Goal: Transaction & Acquisition: Purchase product/service

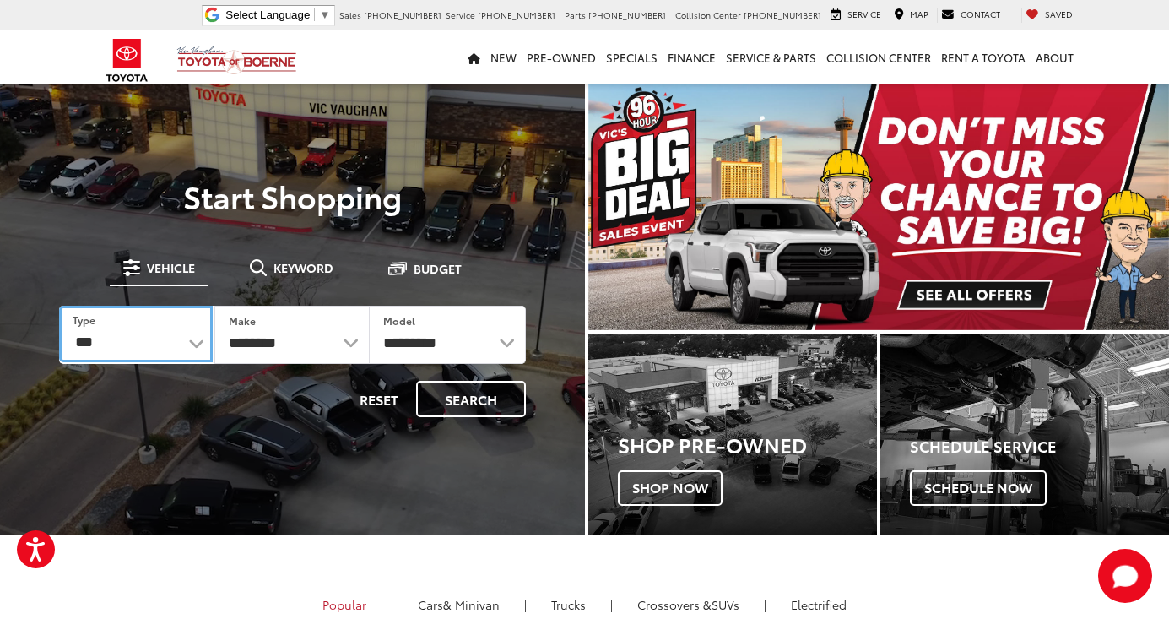
click at [183, 348] on select "*** *** **** *********" at bounding box center [136, 333] width 154 height 57
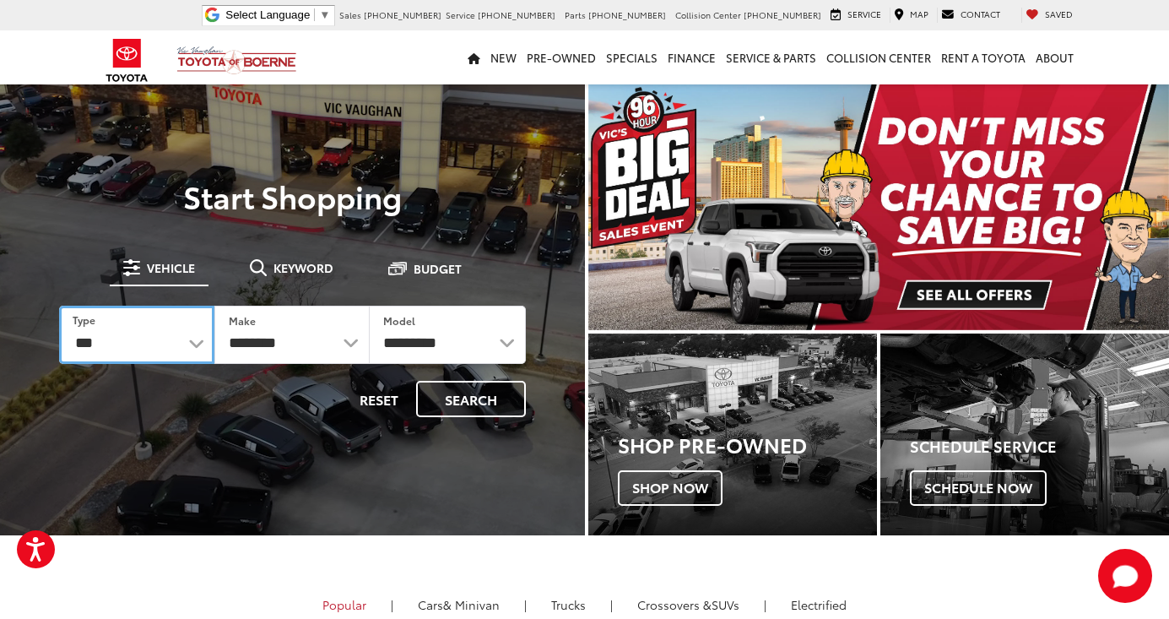
select select "******"
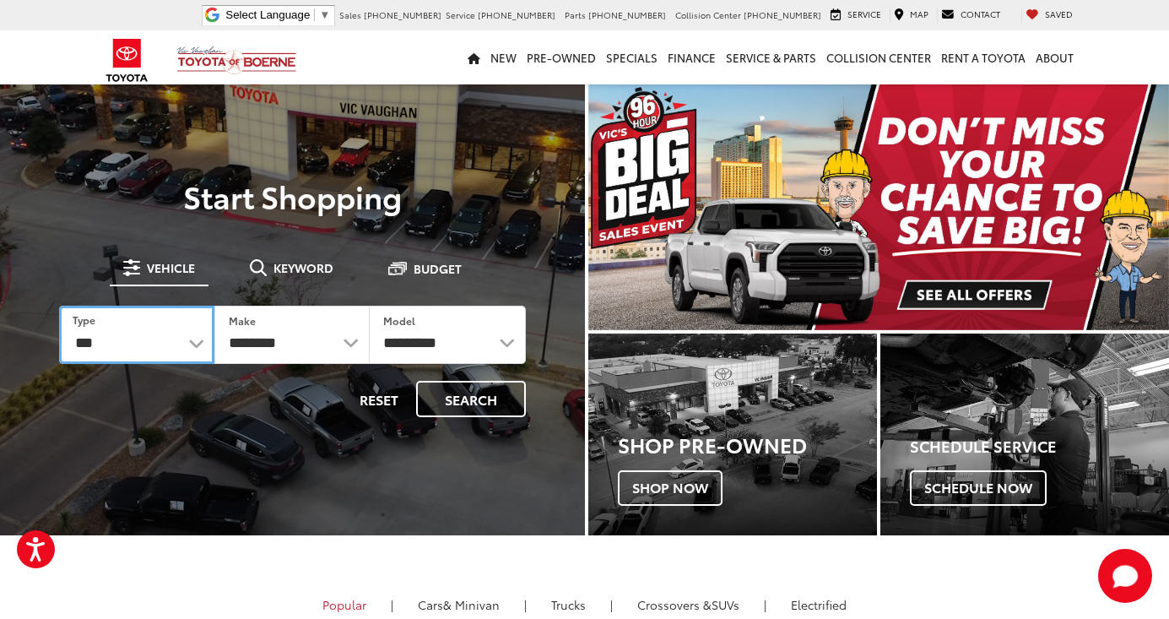
click at [59, 305] on select "*** *** **** *********" at bounding box center [136, 334] width 155 height 58
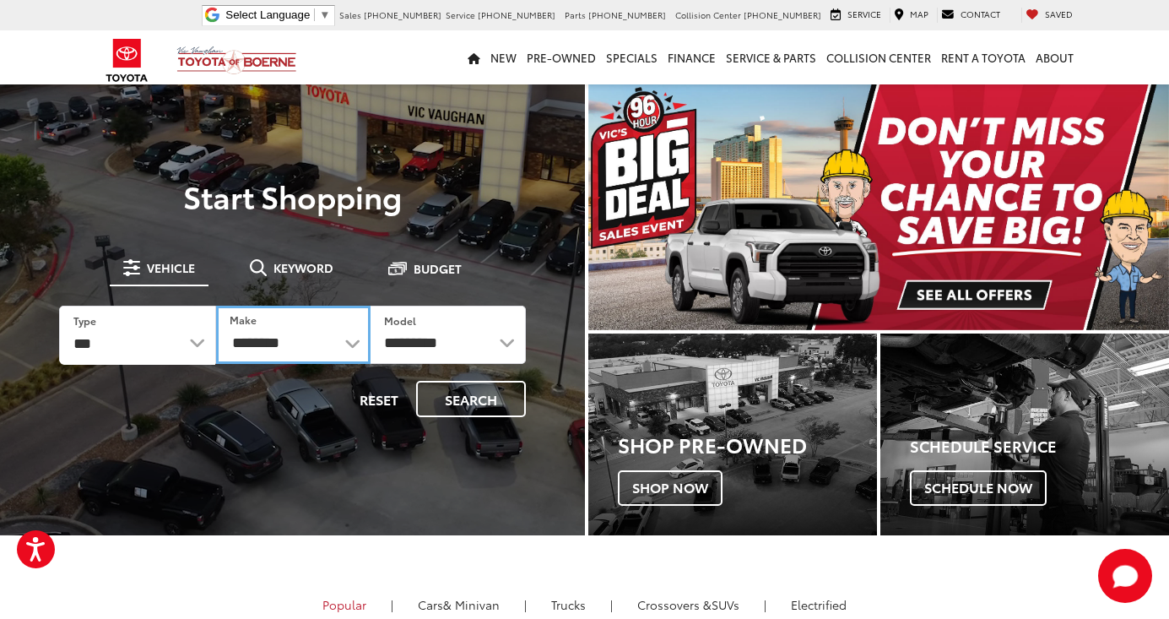
click at [278, 335] on select "**********" at bounding box center [293, 334] width 154 height 58
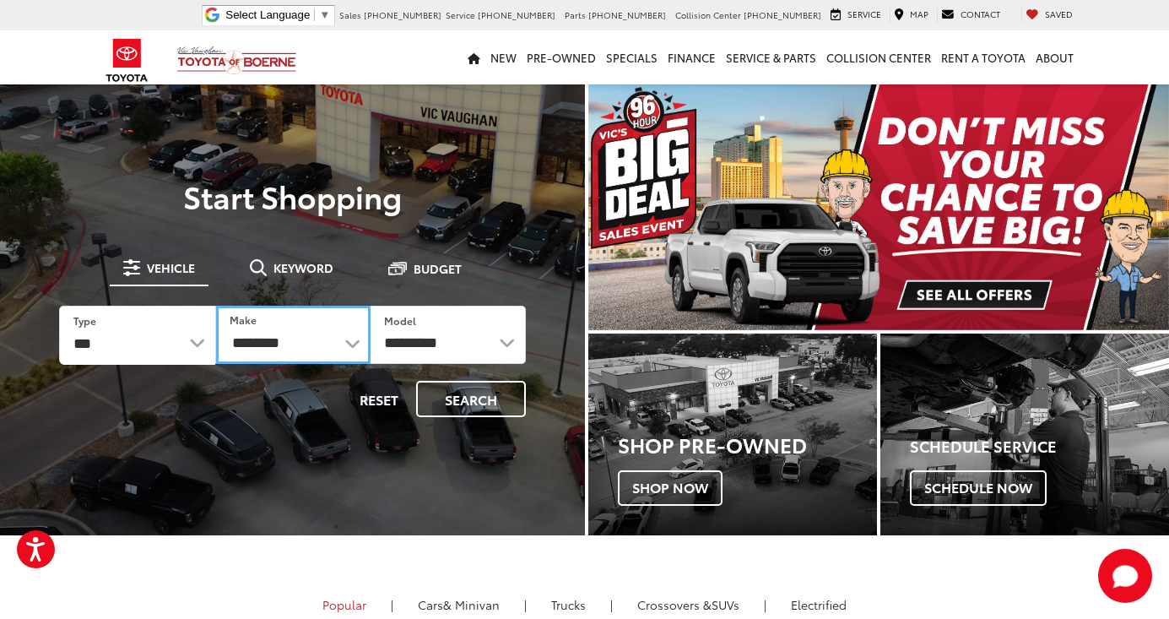
select select "******"
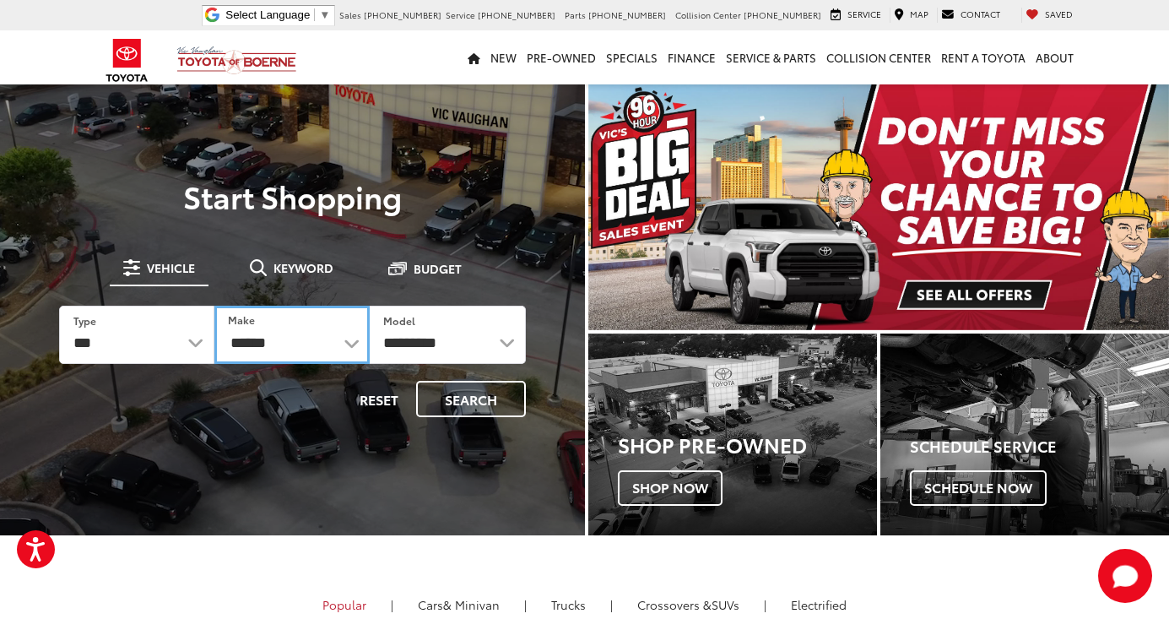
click at [214, 305] on select "******** ******" at bounding box center [291, 334] width 155 height 58
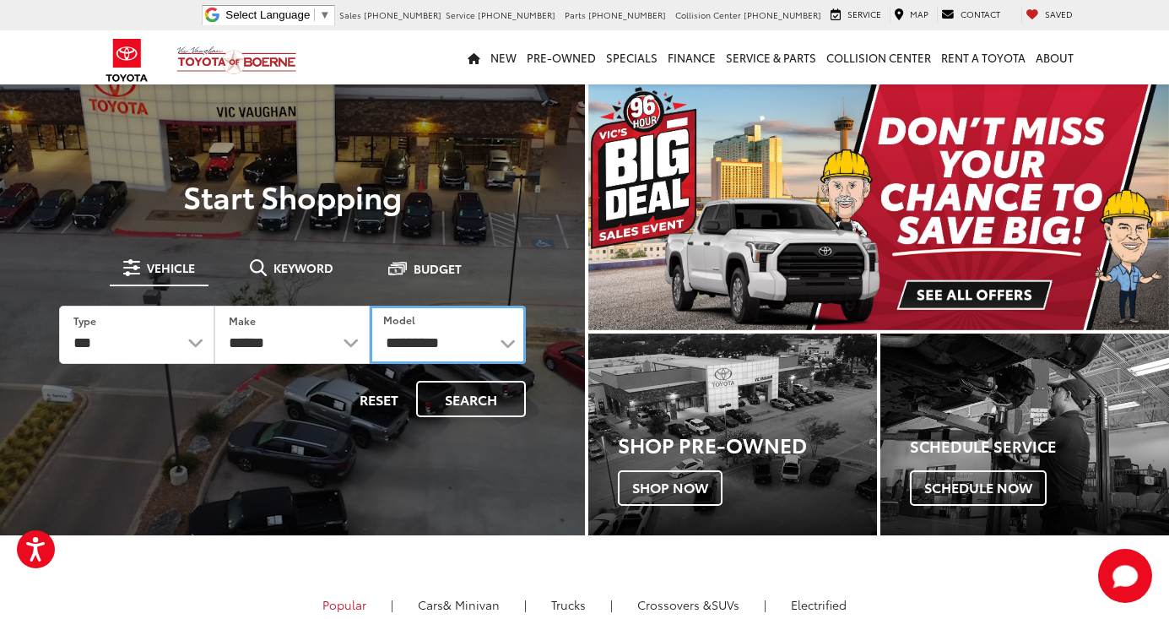
click at [442, 327] on select "**********" at bounding box center [447, 334] width 155 height 58
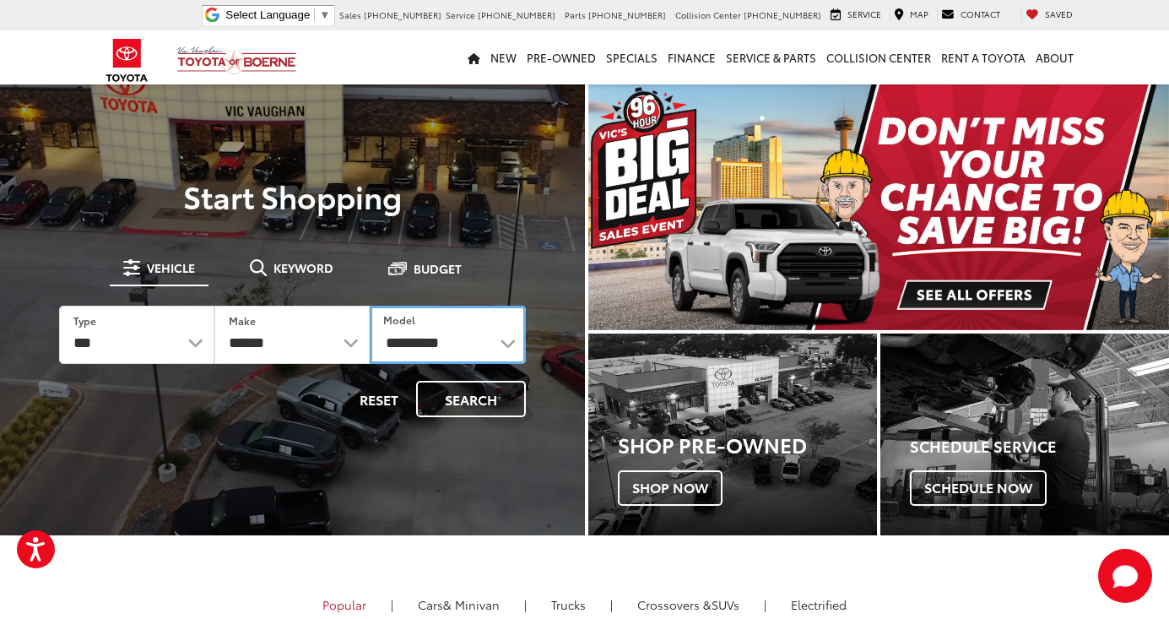
select select "*******"
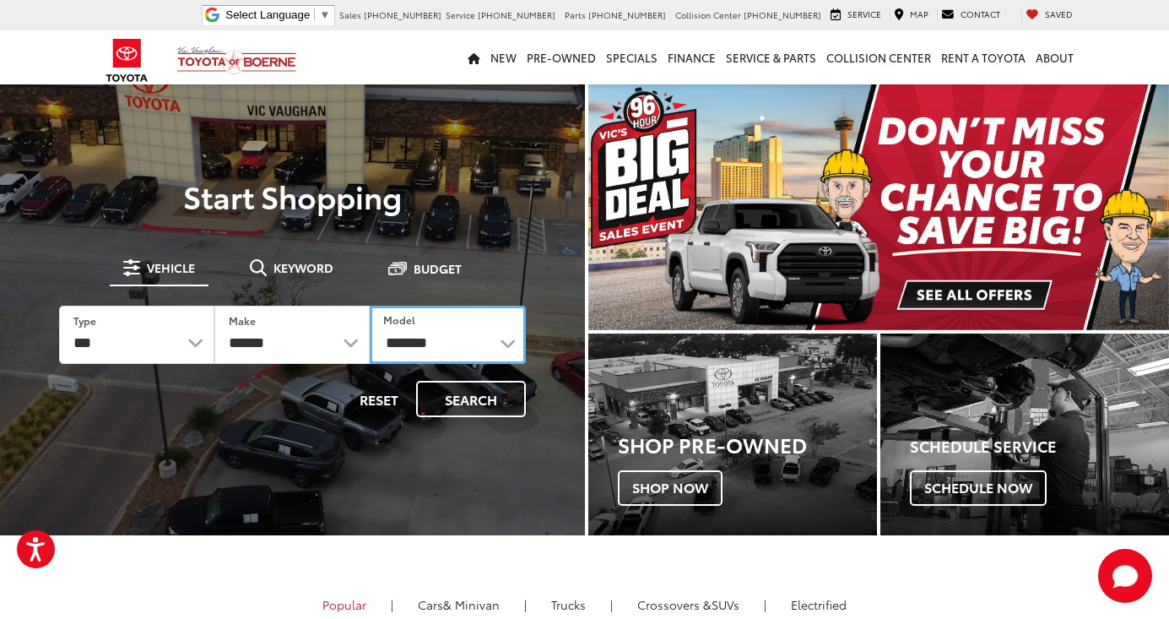
click at [370, 305] on select "**********" at bounding box center [447, 334] width 155 height 58
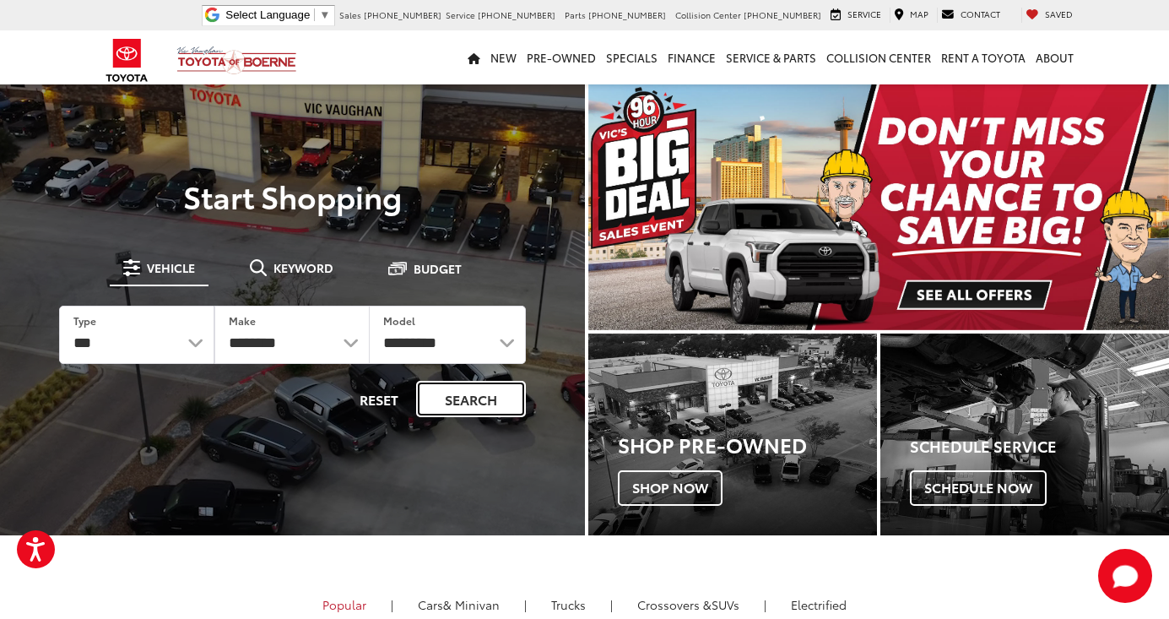
click at [462, 402] on button "Search" at bounding box center [471, 399] width 110 height 36
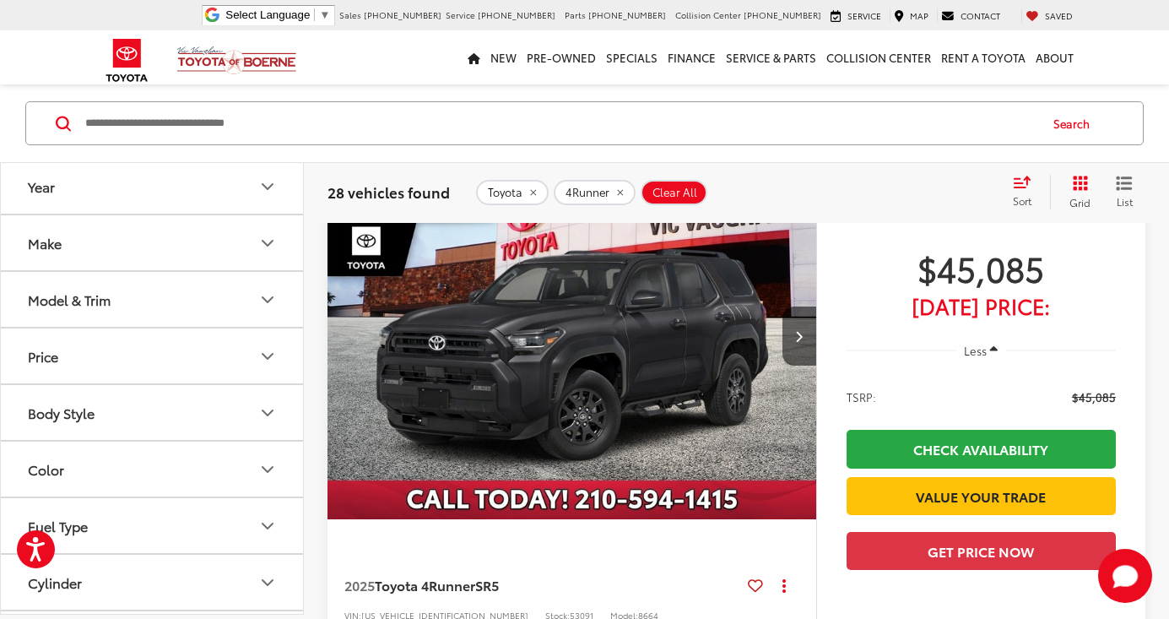
scroll to position [230, 0]
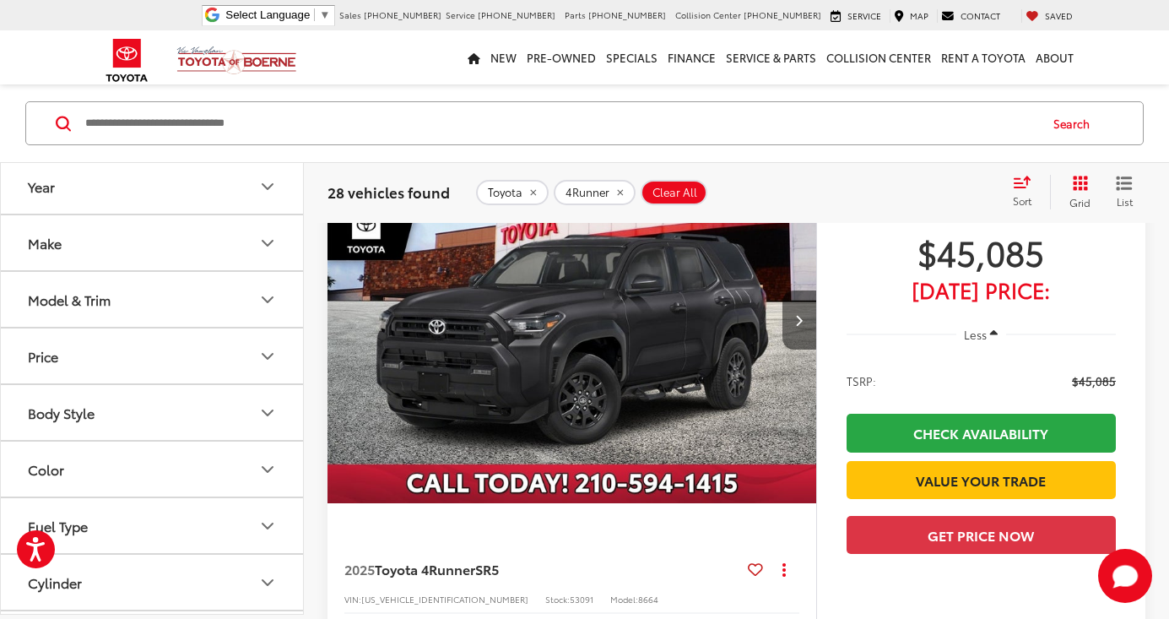
click at [796, 335] on button "Next image" at bounding box center [799, 319] width 34 height 59
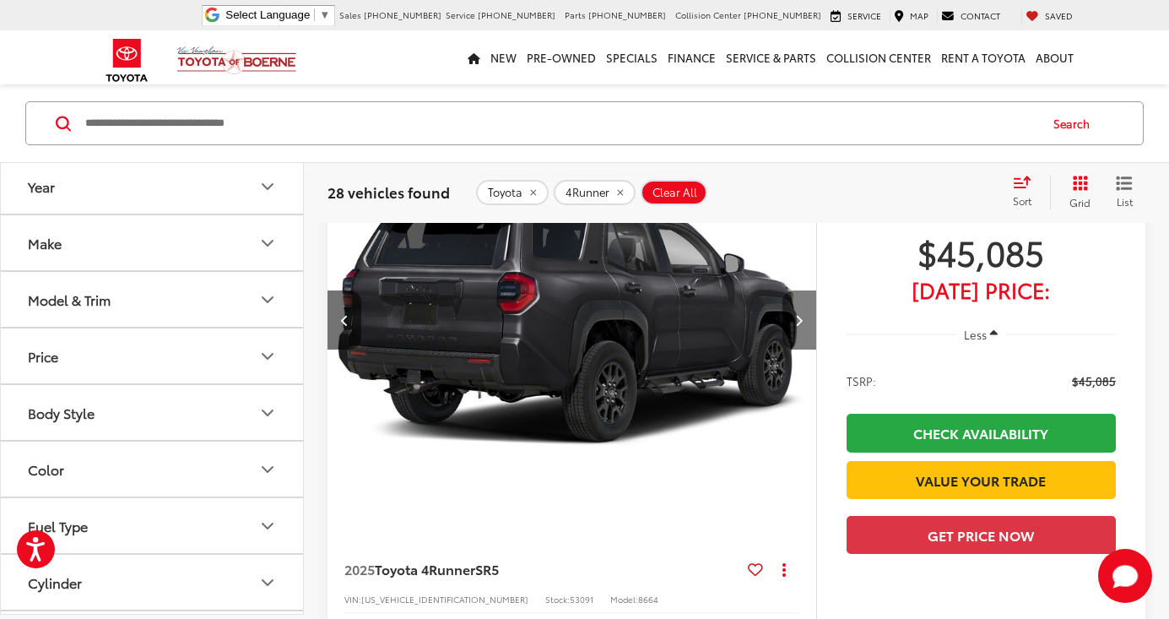
click at [797, 335] on button "Next image" at bounding box center [799, 319] width 34 height 59
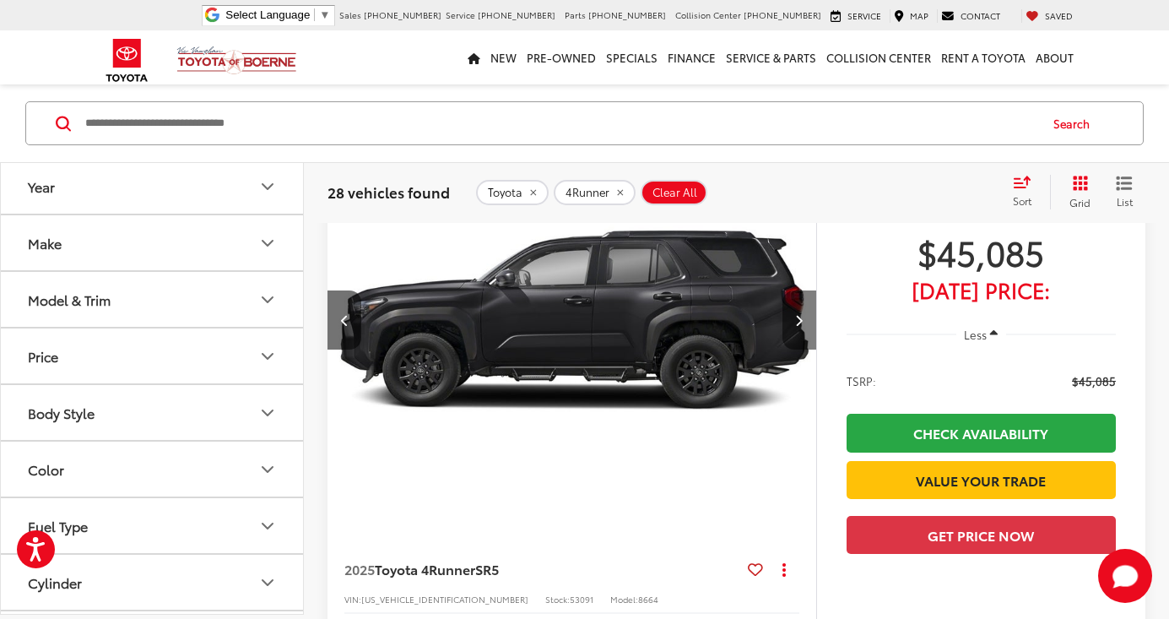
click at [797, 335] on button "Next image" at bounding box center [799, 319] width 34 height 59
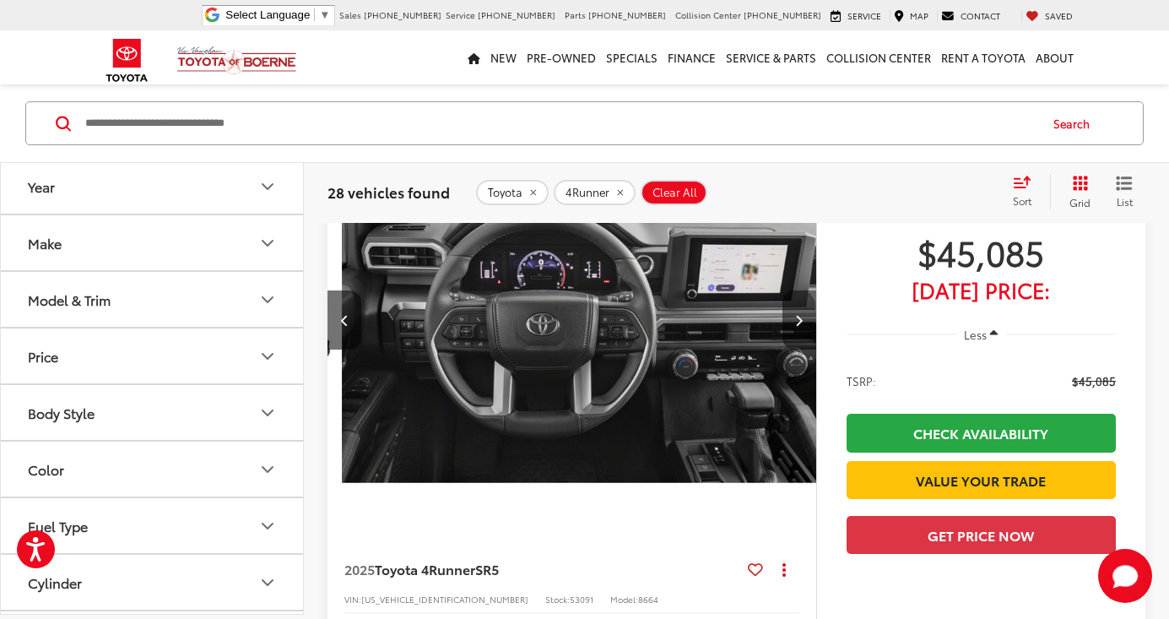
click at [797, 335] on button "Next image" at bounding box center [799, 319] width 34 height 59
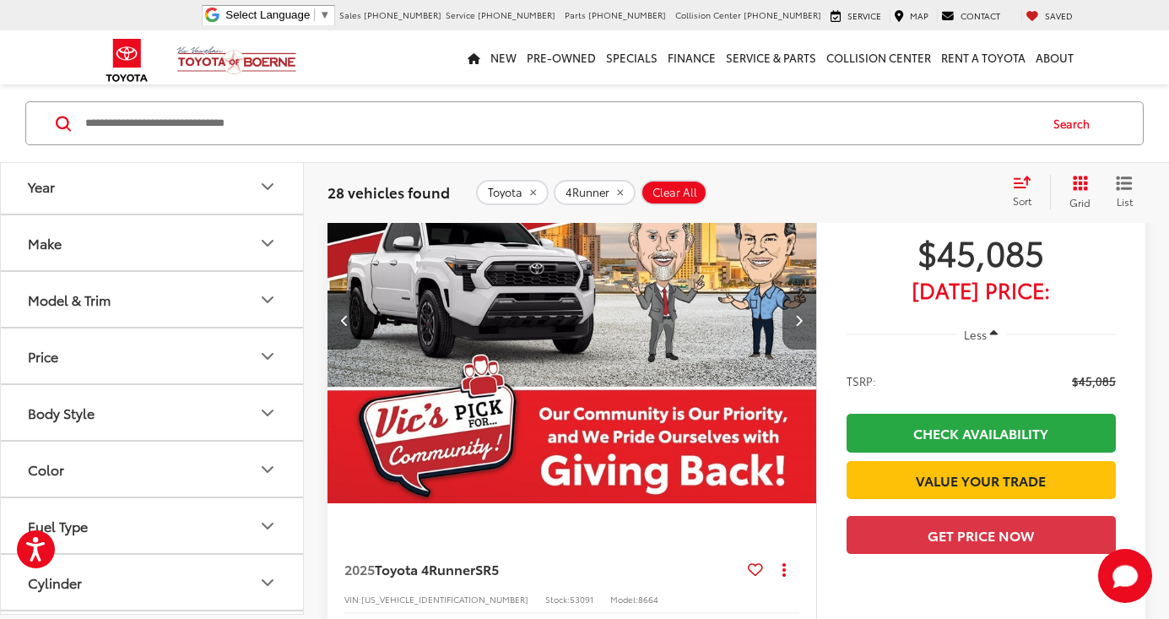
click at [797, 335] on button "Next image" at bounding box center [799, 319] width 34 height 59
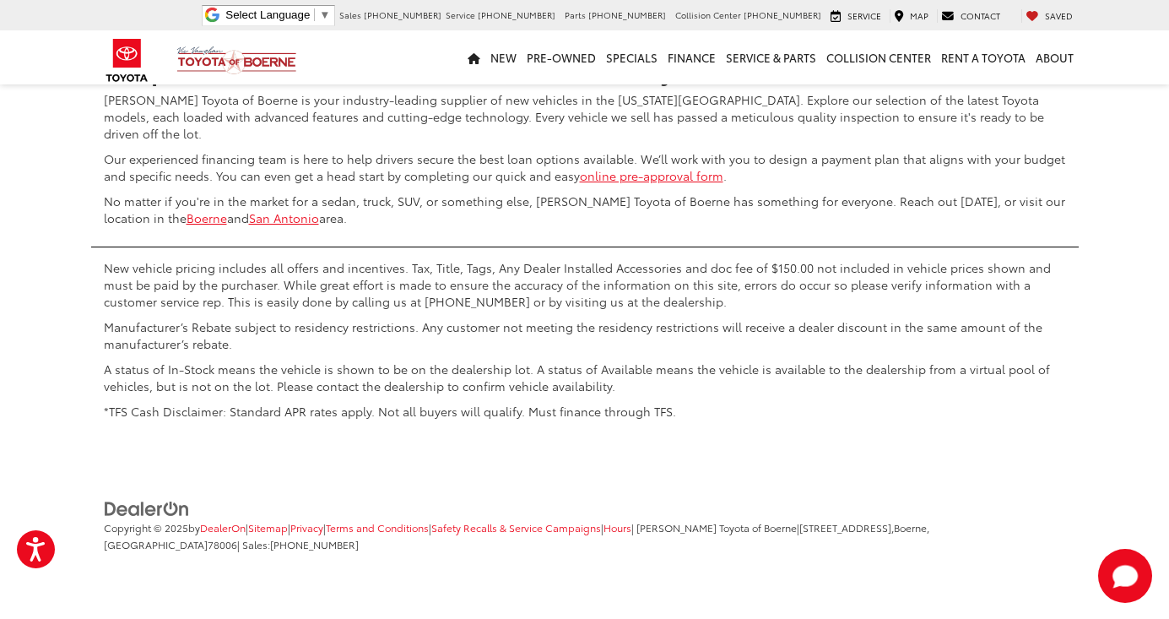
scroll to position [8370, 0]
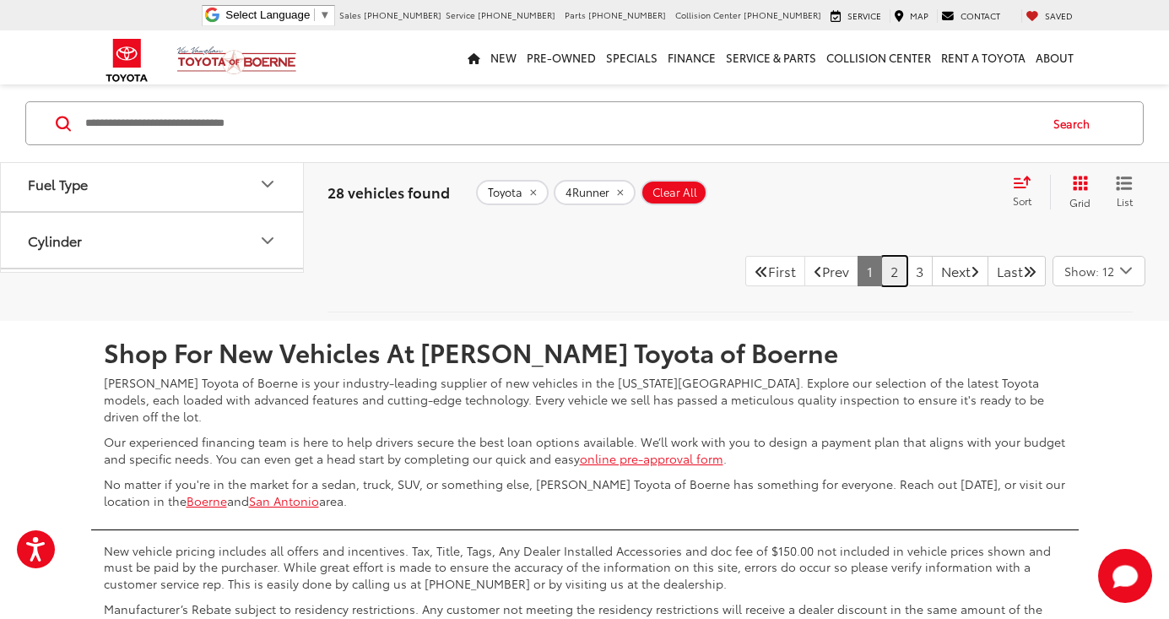
click at [881, 286] on link "2" at bounding box center [894, 271] width 26 height 30
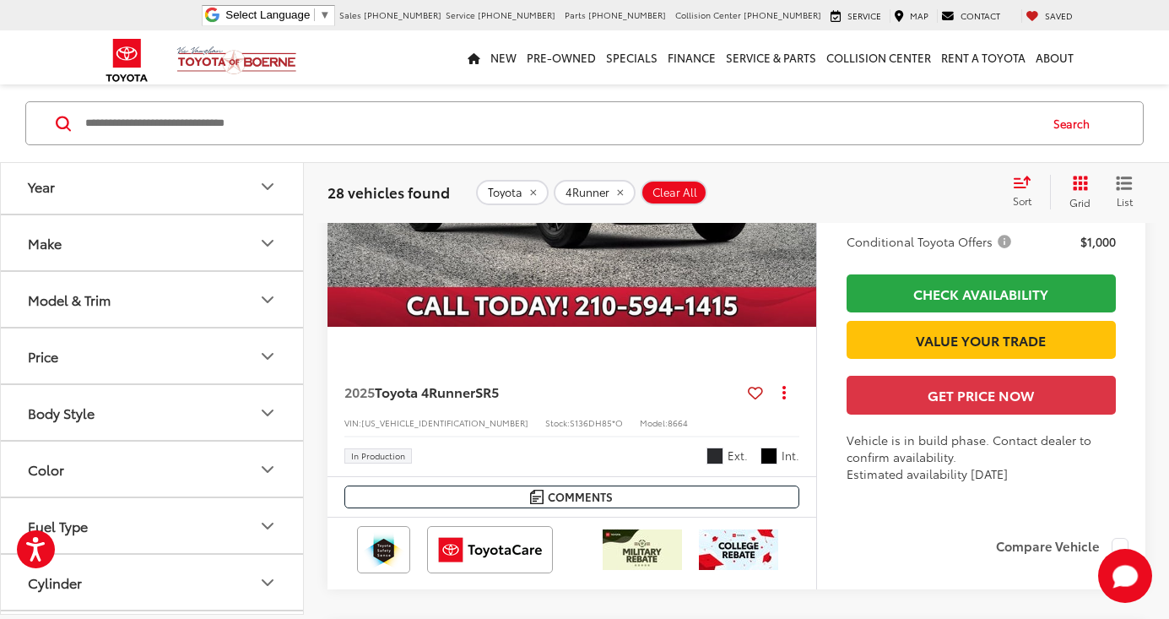
scroll to position [3019, 0]
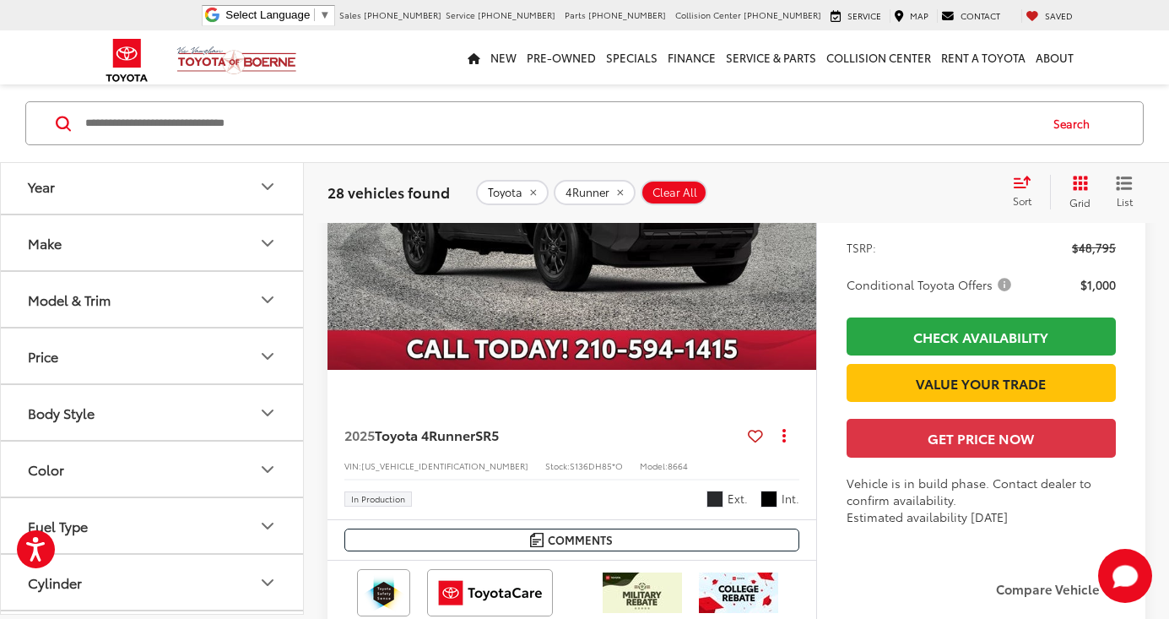
click at [795, 215] on button "Next image" at bounding box center [799, 185] width 34 height 59
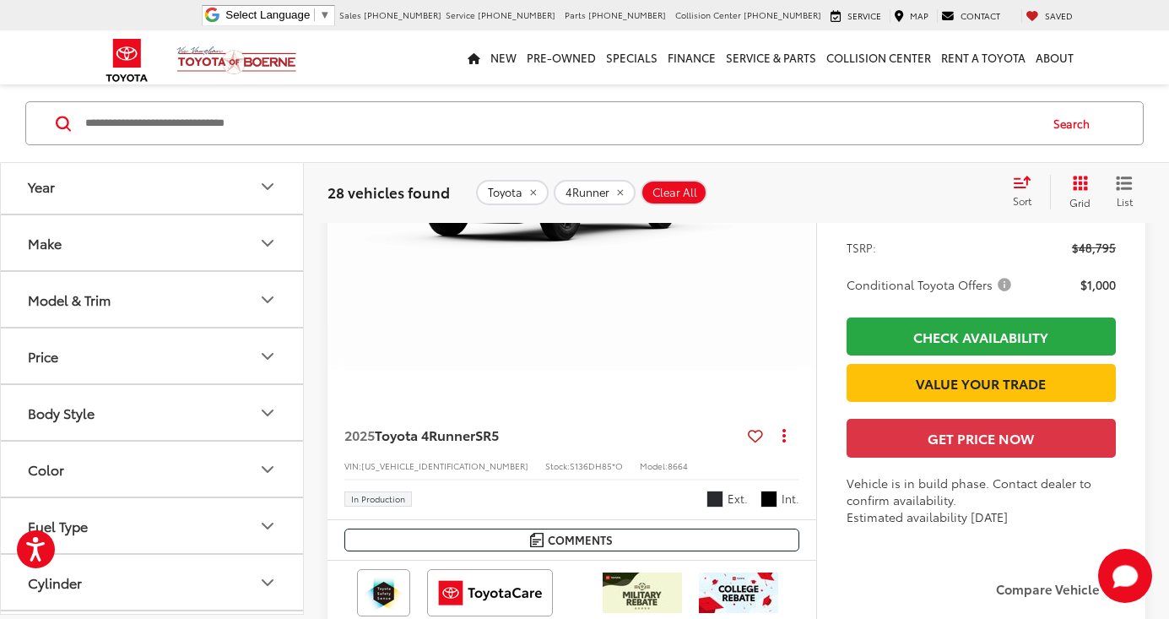
click at [795, 215] on button "Next image" at bounding box center [799, 185] width 34 height 59
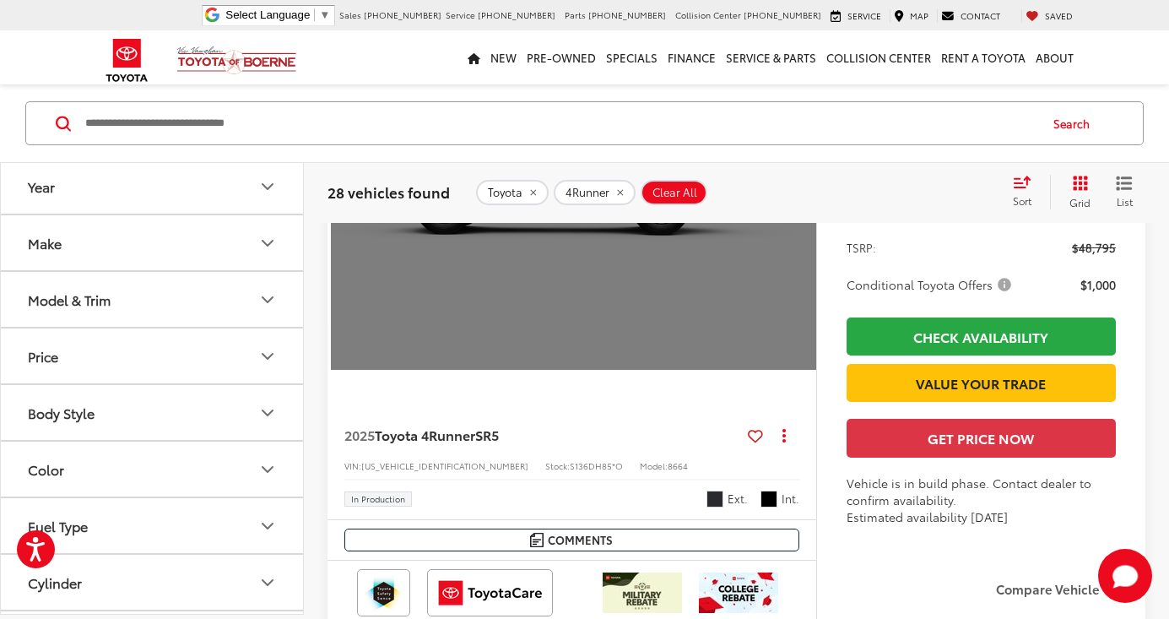
scroll to position [0, 2455]
click at [607, 338] on div "View More" at bounding box center [572, 187] width 491 height 368
click at [607, 208] on button "View More" at bounding box center [572, 186] width 178 height 42
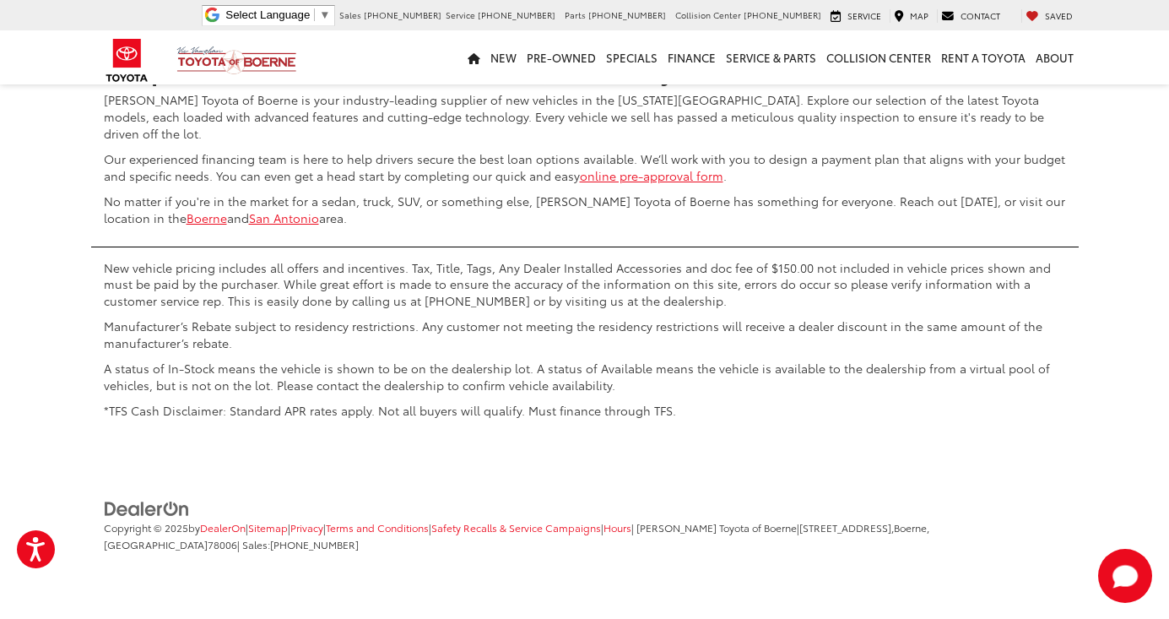
scroll to position [8534, 0]
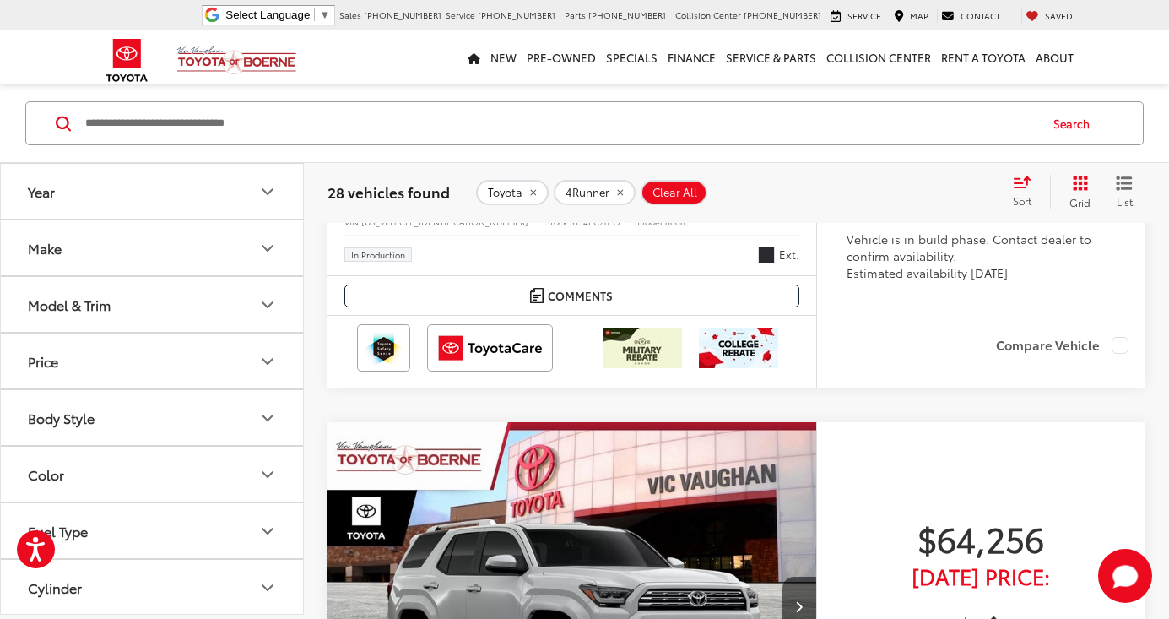
scroll to position [1925, 0]
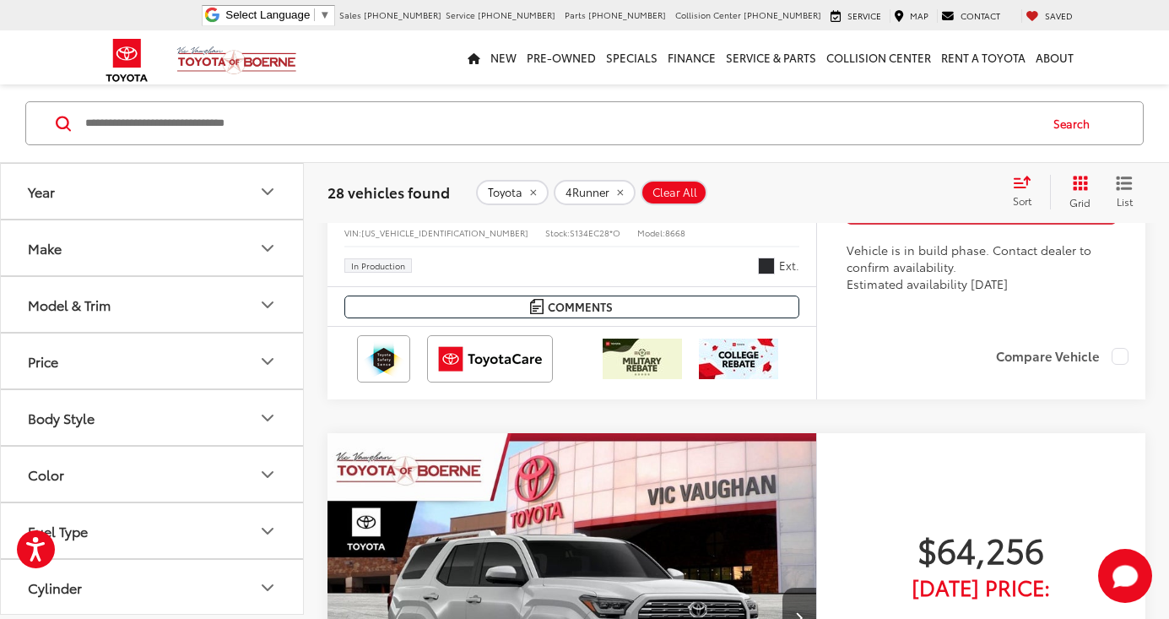
click at [488, 211] on span "Limited" at bounding box center [498, 201] width 47 height 19
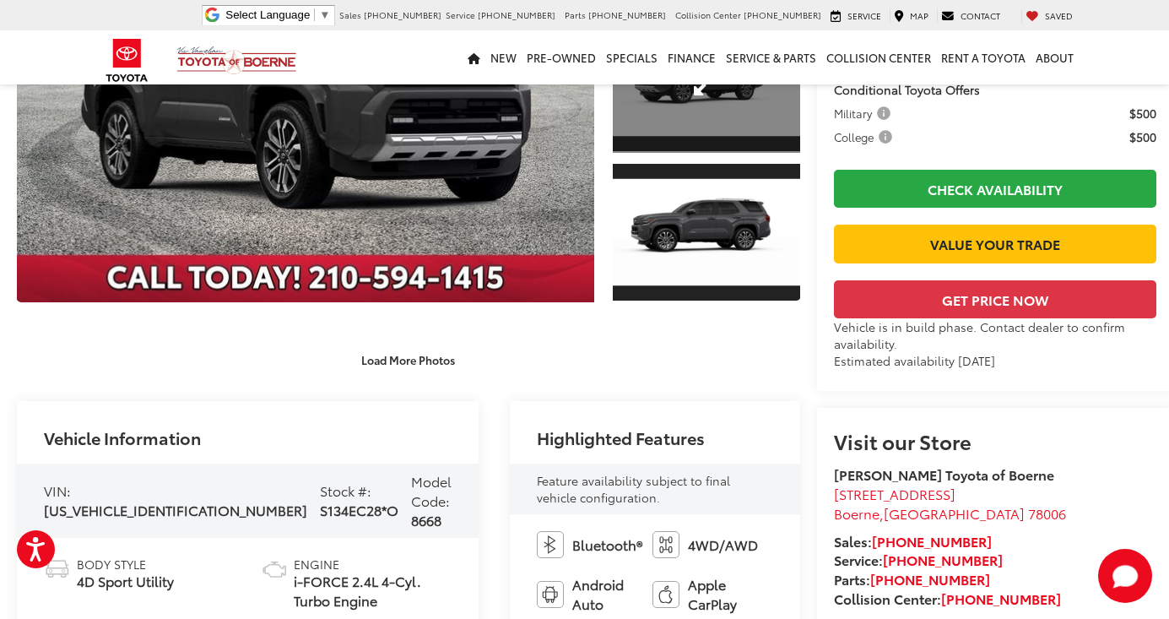
scroll to position [33, 0]
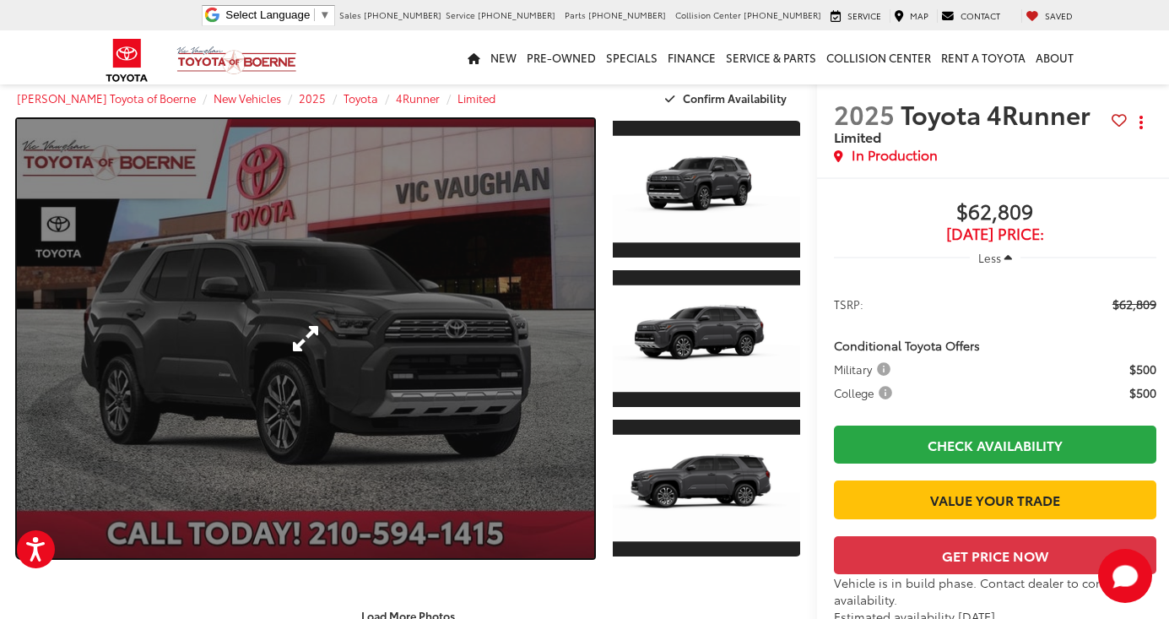
click at [473, 322] on link "Expand Photo 0" at bounding box center [305, 338] width 577 height 439
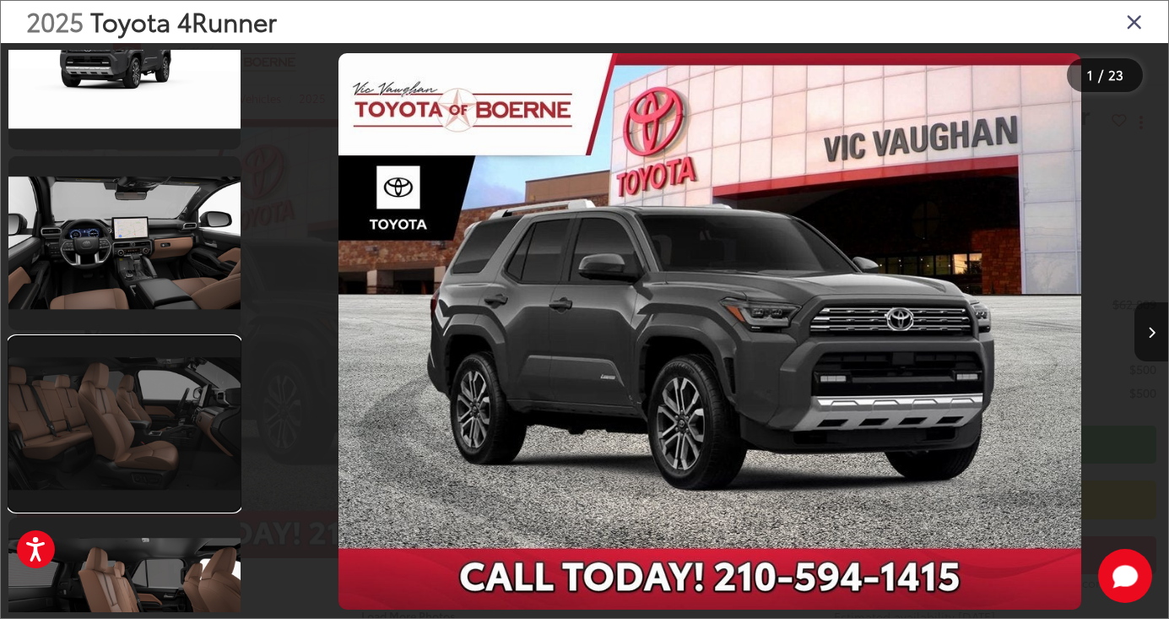
click at [112, 395] on link at bounding box center [124, 424] width 232 height 174
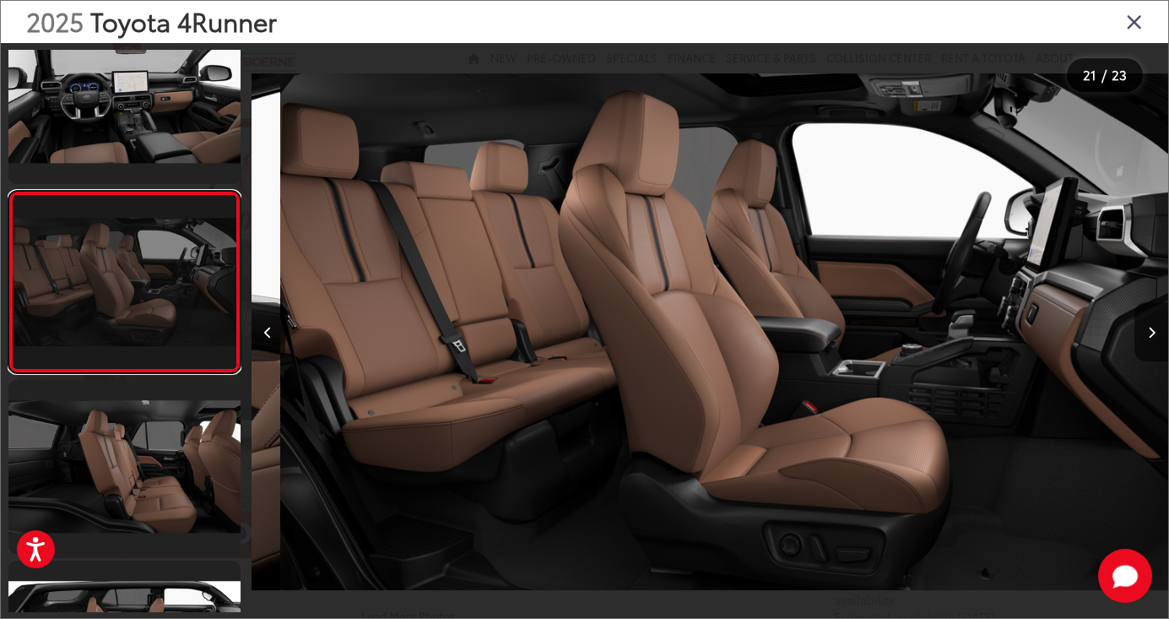
scroll to position [0, 18334]
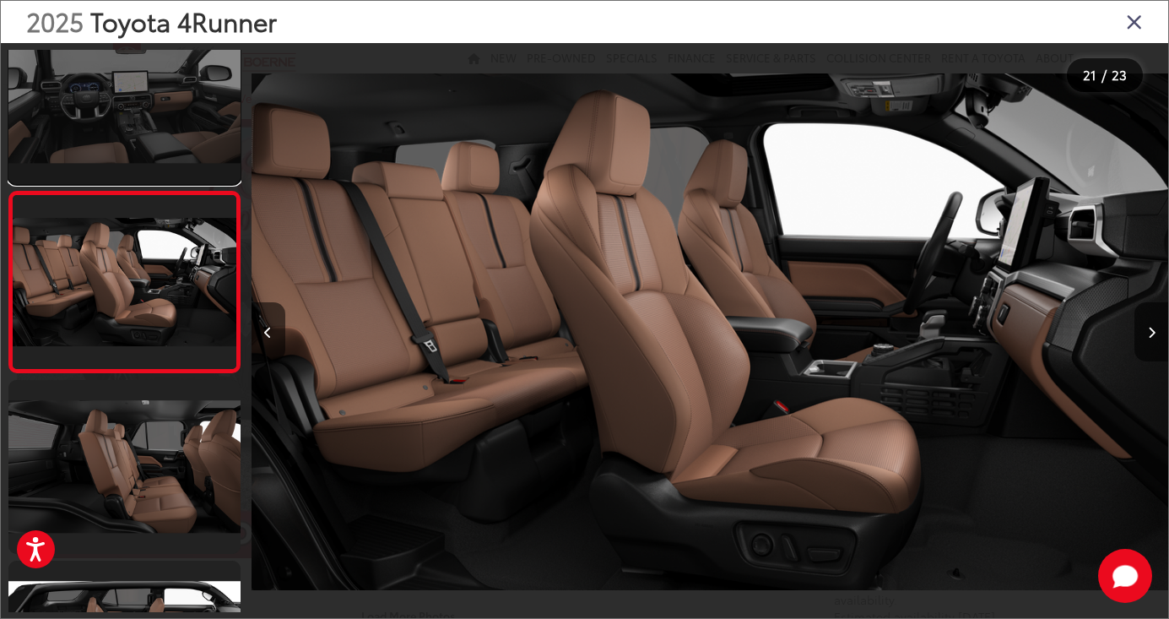
click at [107, 149] on link at bounding box center [124, 97] width 232 height 174
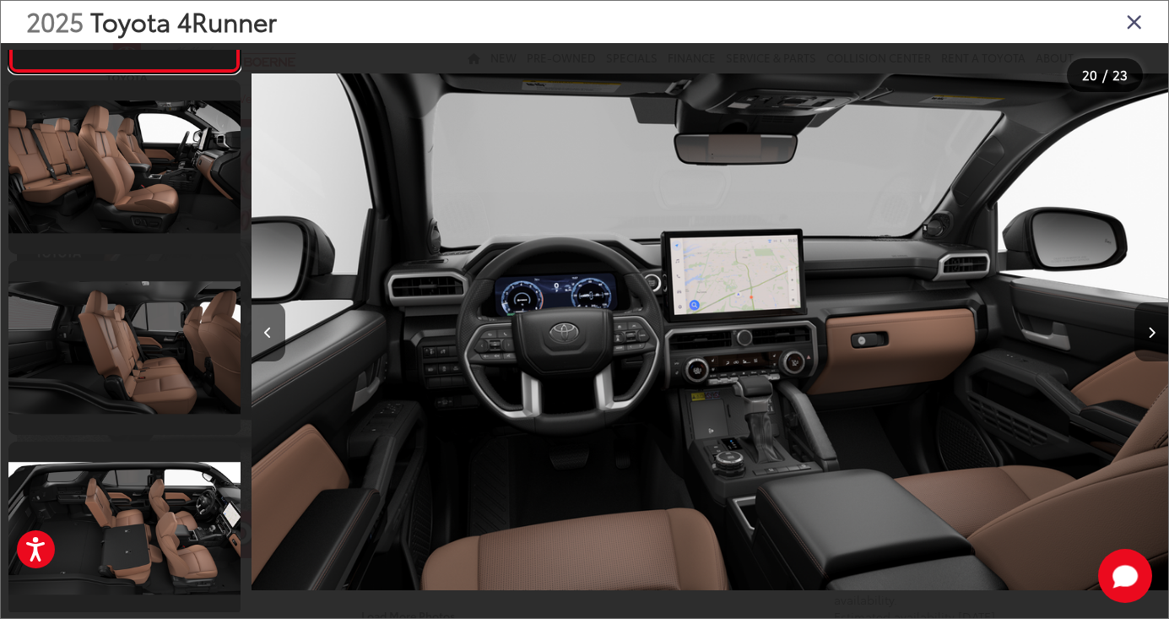
scroll to position [3592, 0]
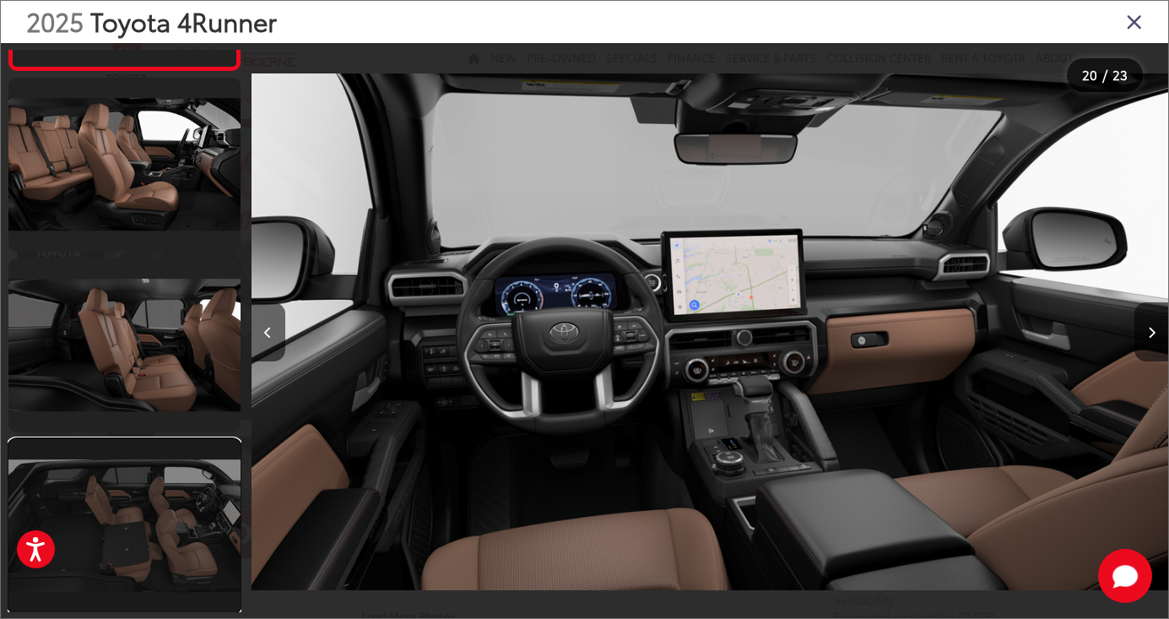
click at [151, 539] on link at bounding box center [124, 526] width 232 height 174
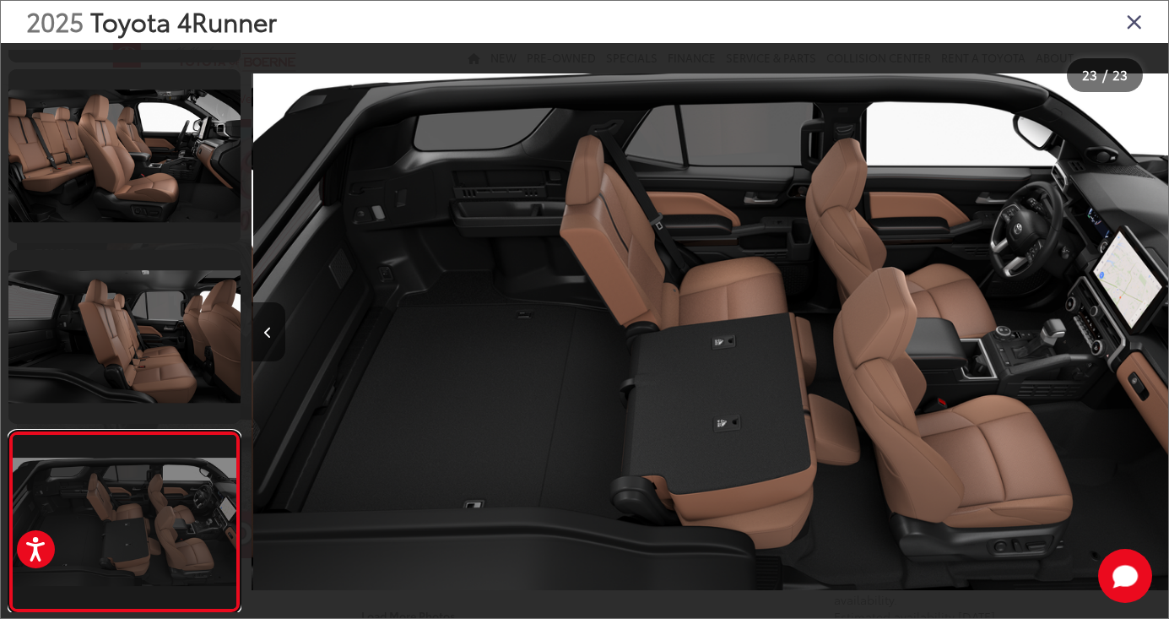
scroll to position [0, 20168]
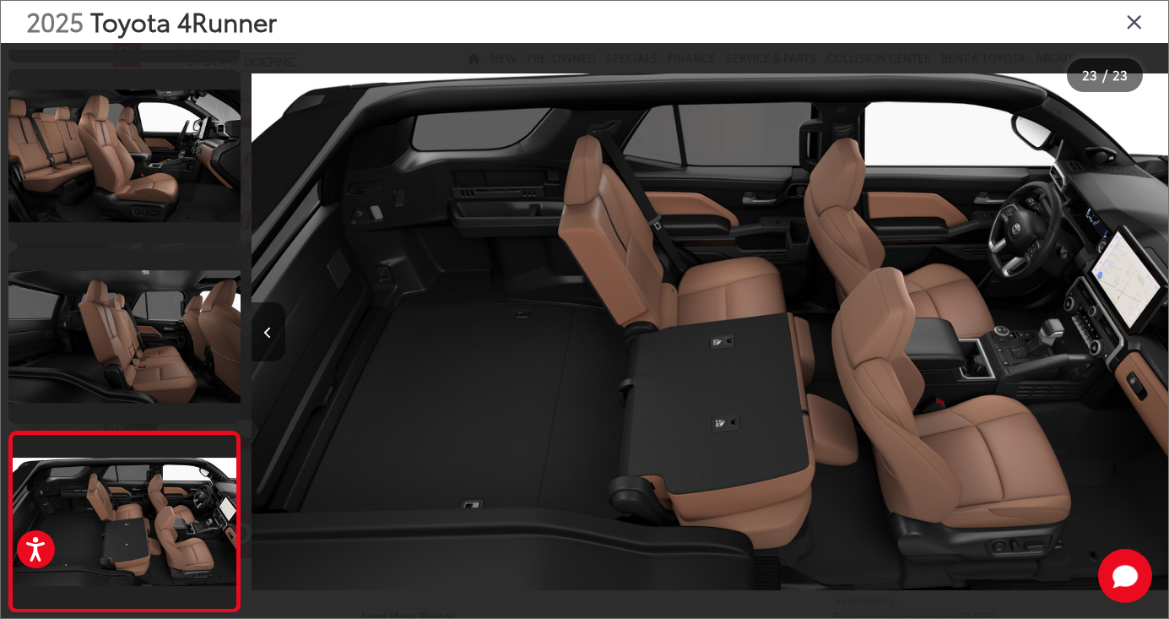
click at [1130, 24] on icon "Close gallery" at bounding box center [1134, 21] width 17 height 22
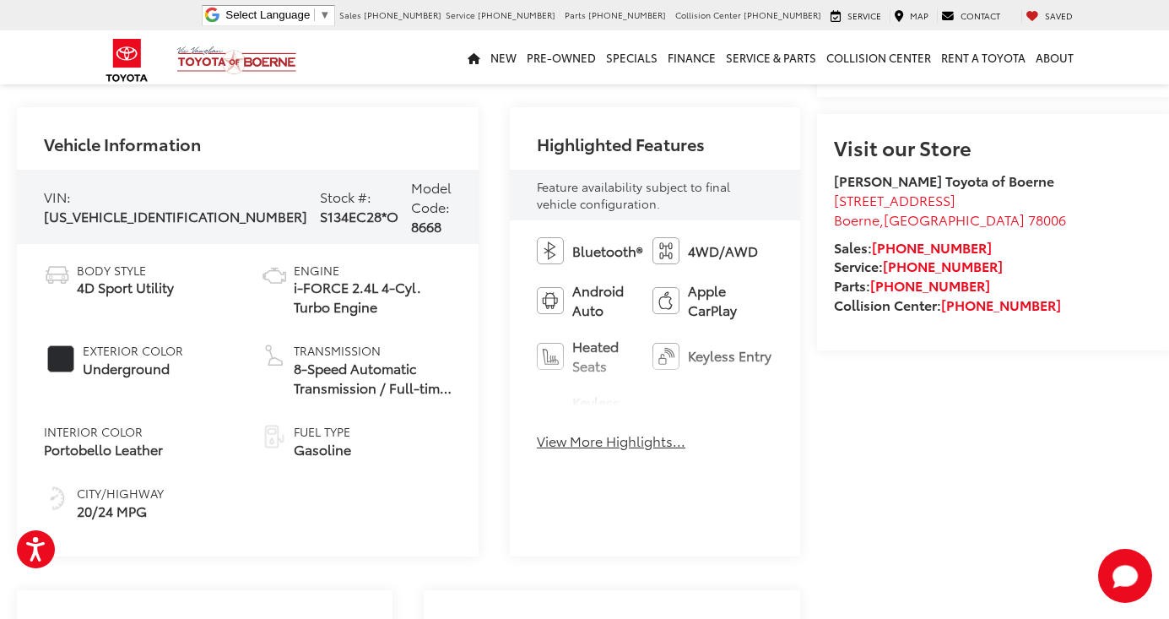
scroll to position [588, 0]
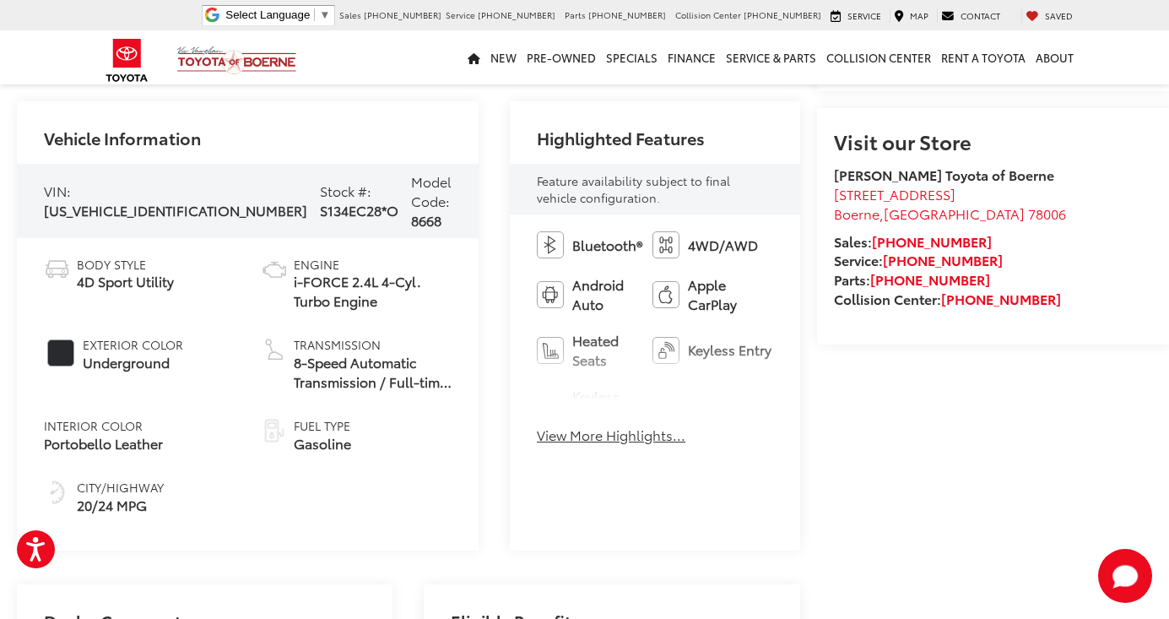
click at [537, 425] on button "View More Highlights..." at bounding box center [611, 434] width 149 height 19
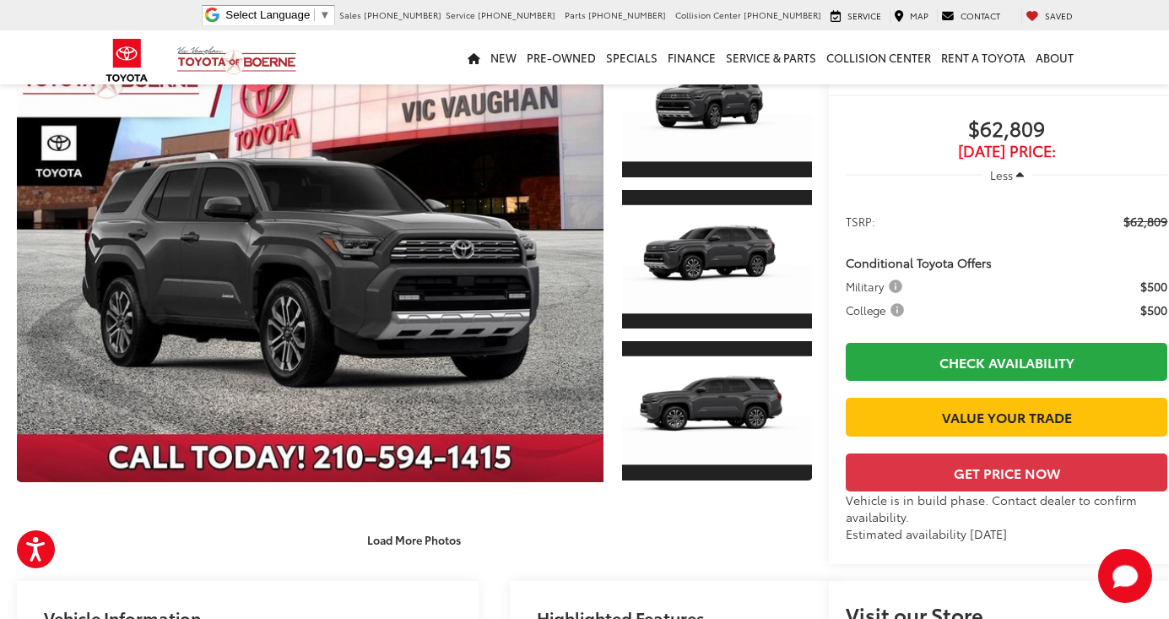
scroll to position [36, 0]
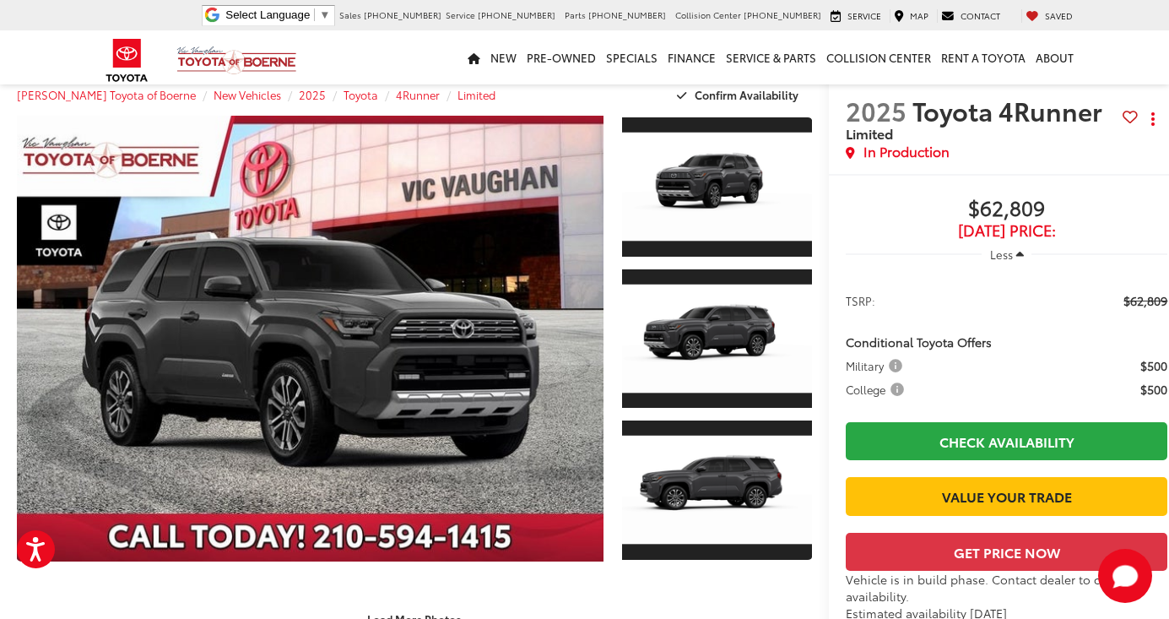
click at [846, 391] on span "College" at bounding box center [876, 389] width 62 height 17
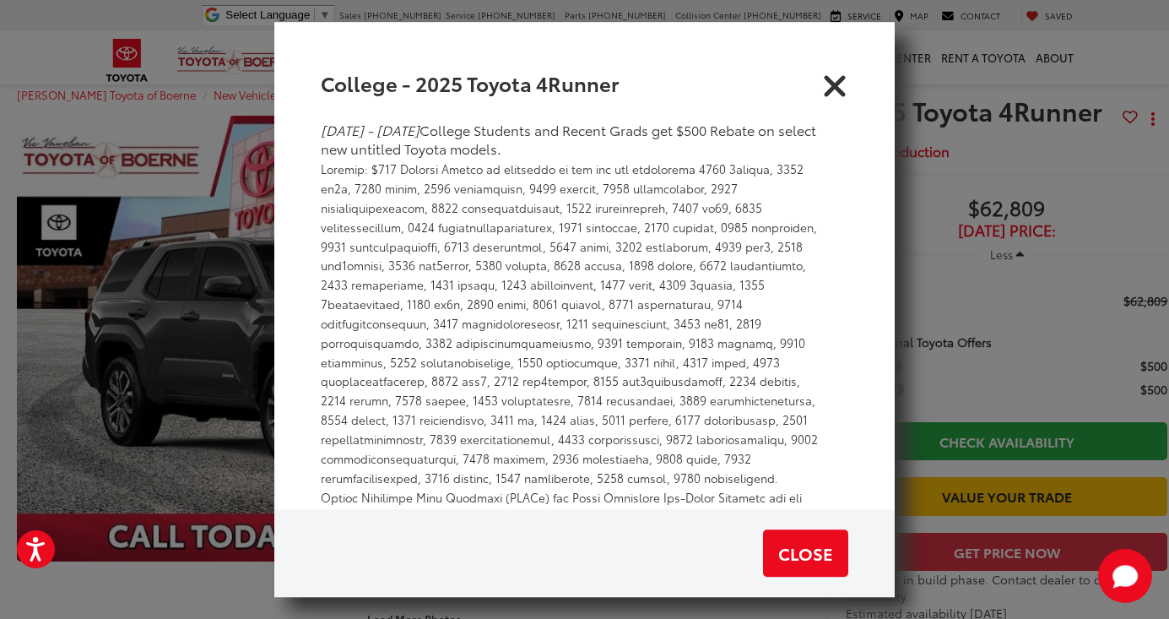
click at [829, 79] on icon "Close" at bounding box center [834, 82] width 27 height 27
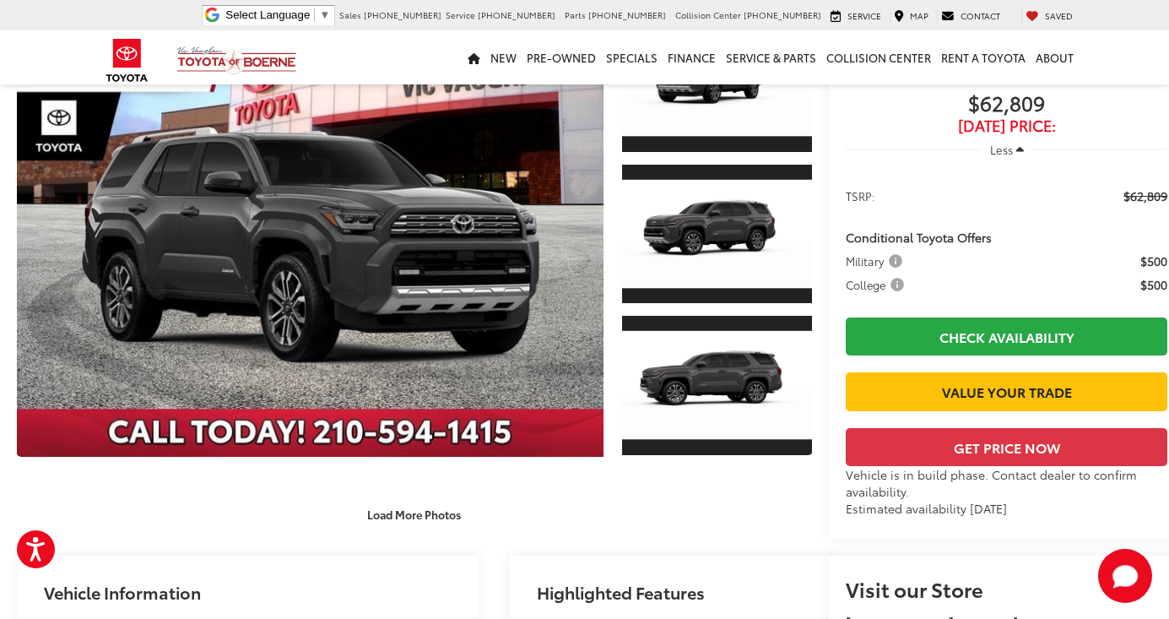
scroll to position [154, 0]
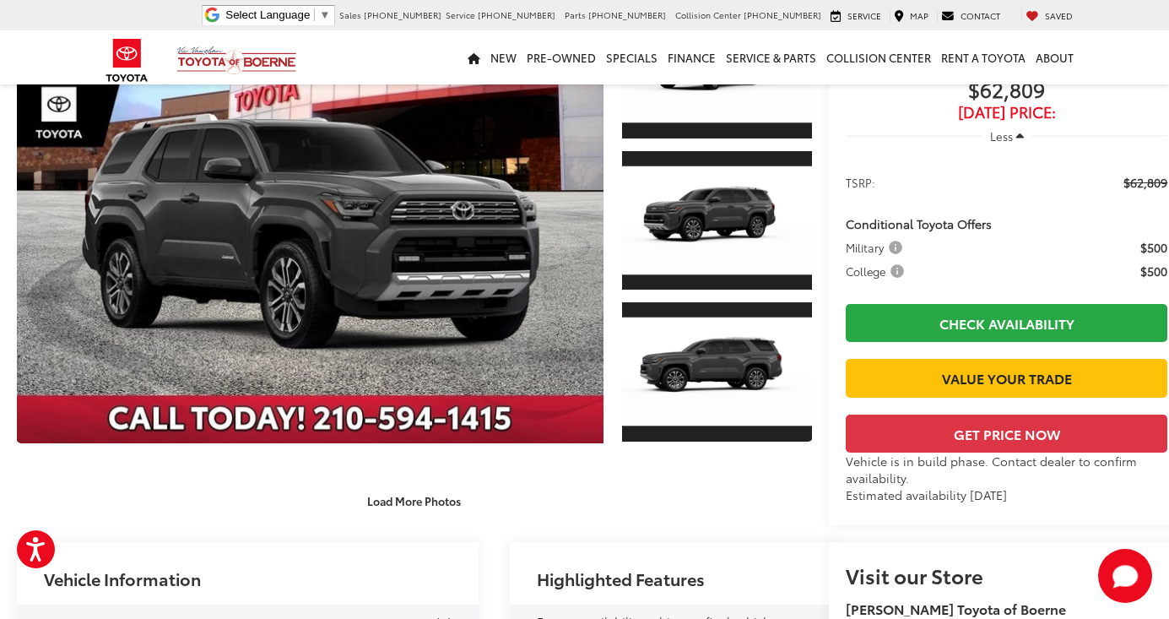
click at [845, 406] on capital-one-entry-button at bounding box center [845, 406] width 0 height 0
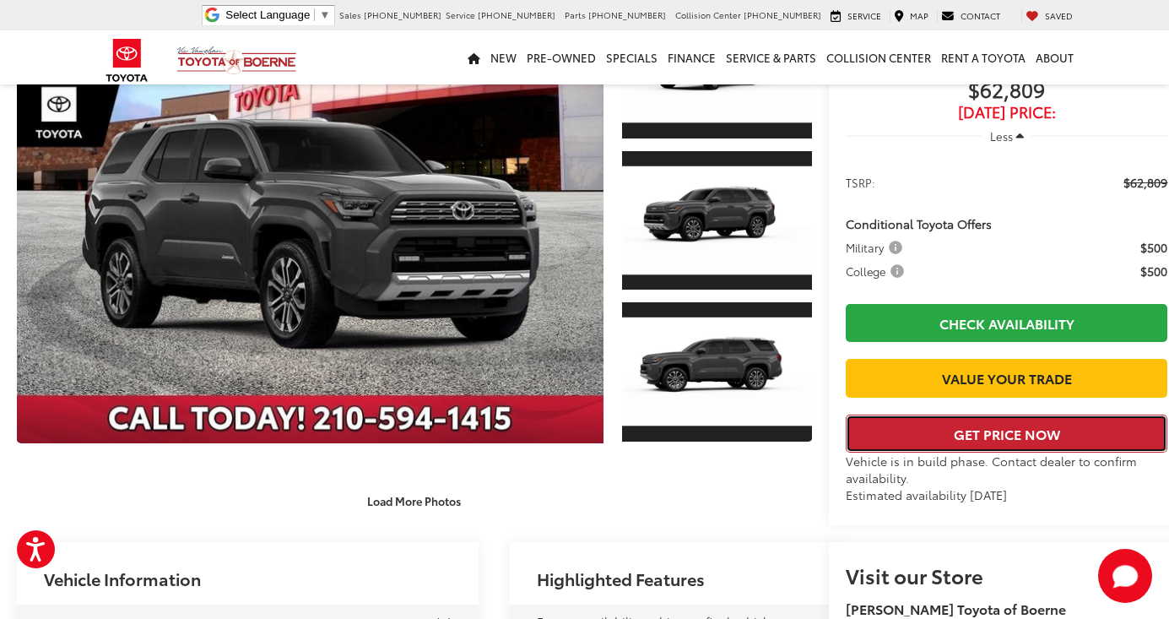
click at [855, 452] on button "Get Price Now" at bounding box center [1006, 433] width 322 height 38
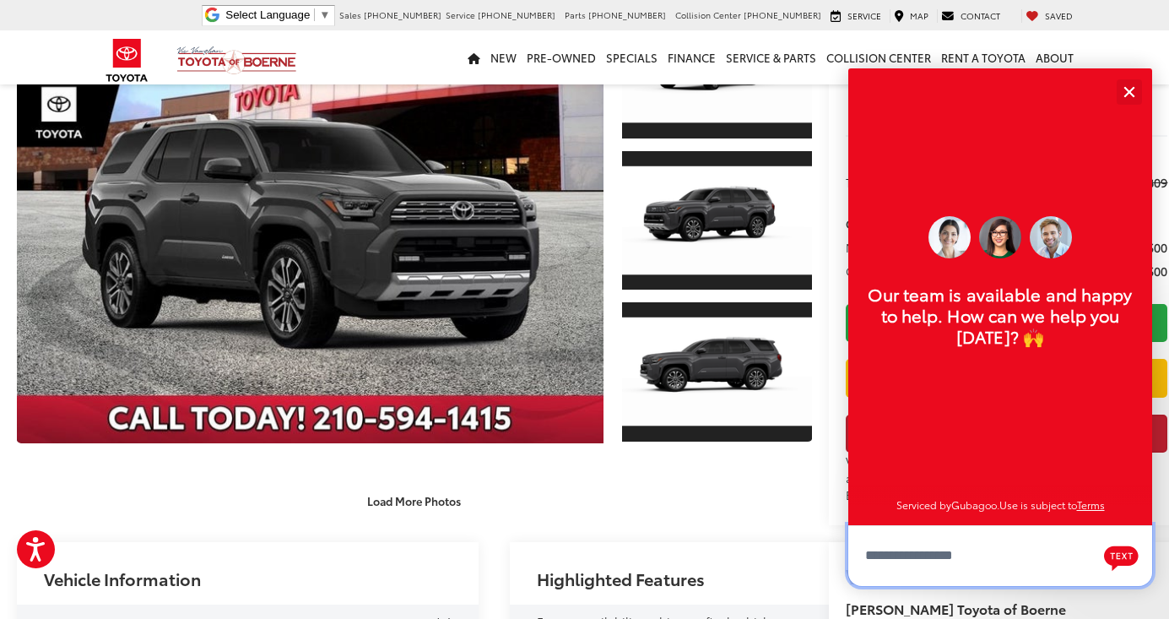
scroll to position [20, 0]
click at [1130, 102] on button "Close" at bounding box center [1128, 91] width 36 height 36
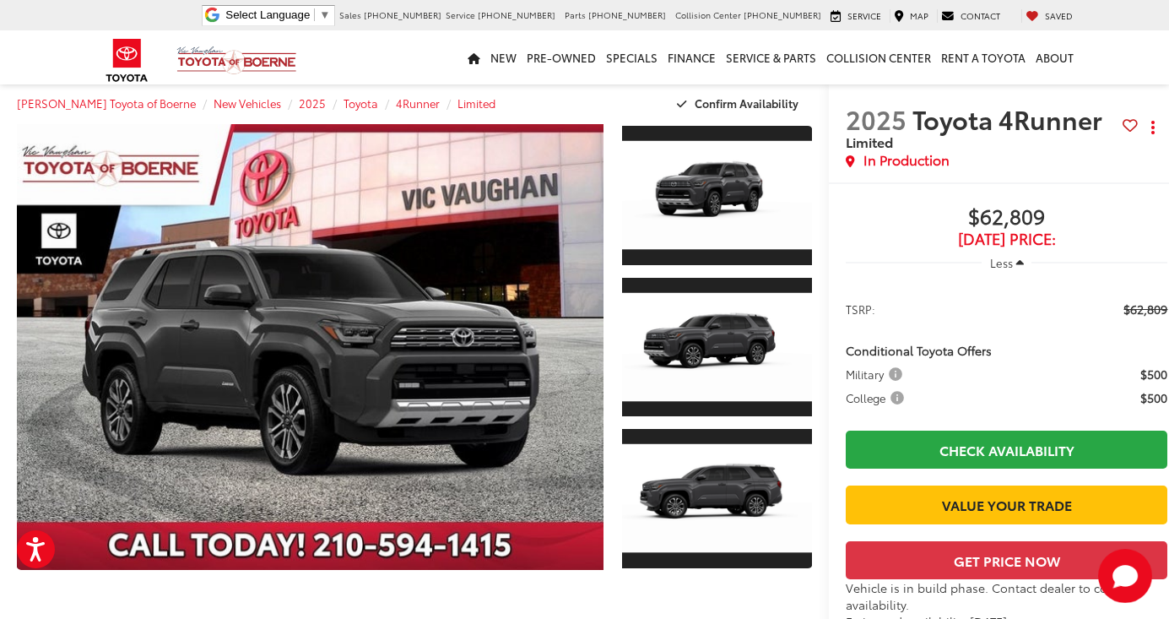
scroll to position [19, 0]
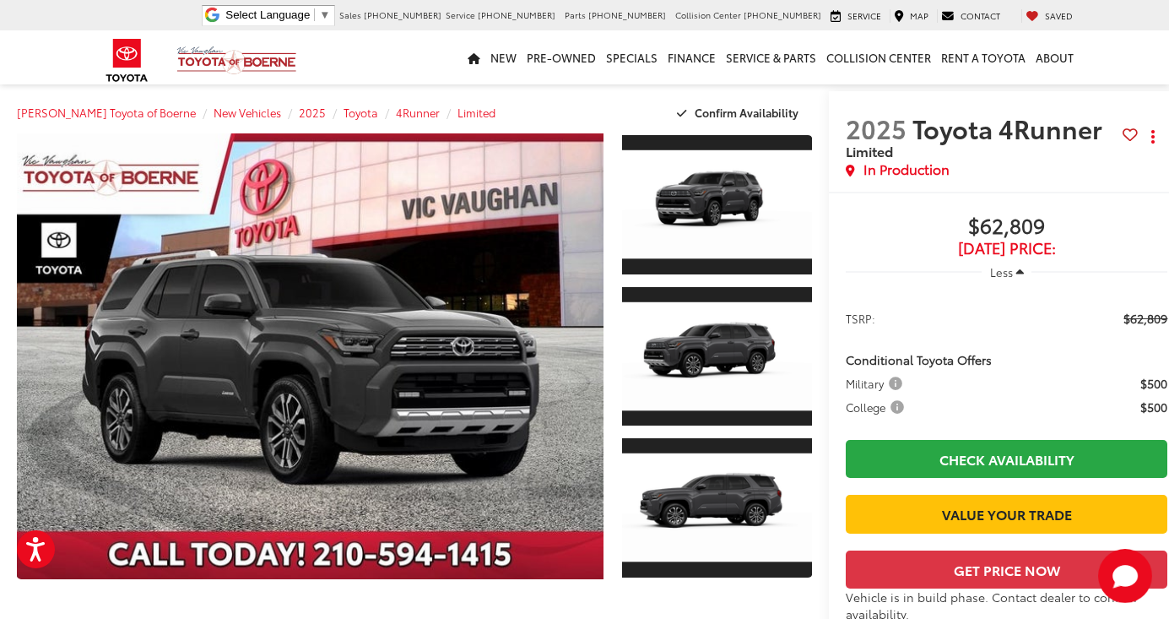
click at [1016, 271] on icon "button" at bounding box center [1020, 272] width 8 height 13
